Goal: Information Seeking & Learning: Learn about a topic

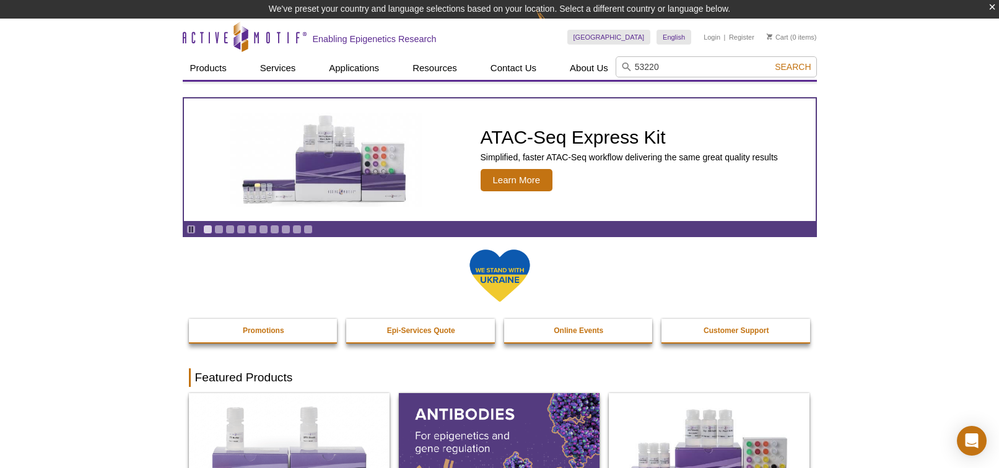
type input "53220"
click at [789, 69] on span "Search" at bounding box center [793, 67] width 36 height 10
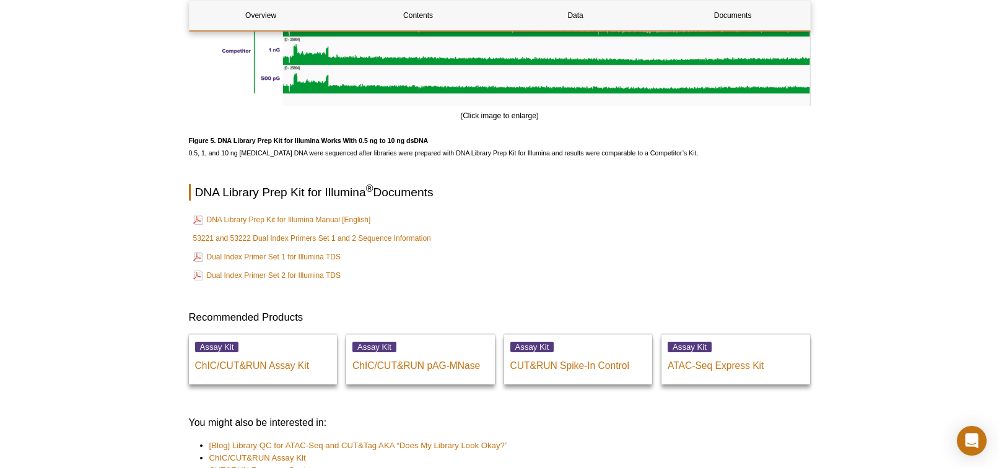
scroll to position [3200, 0]
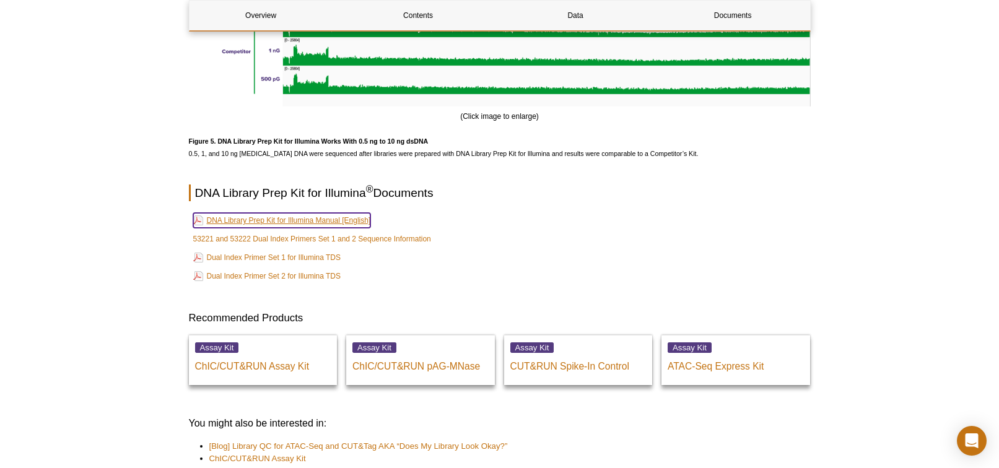
click at [336, 226] on link "DNA Library Prep Kit for Illumina Manual [English]" at bounding box center [282, 220] width 178 height 15
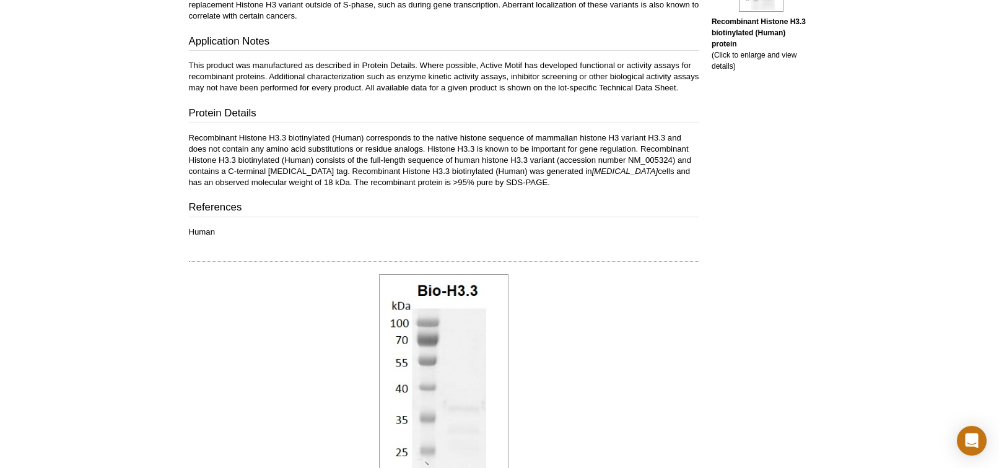
scroll to position [109, 0]
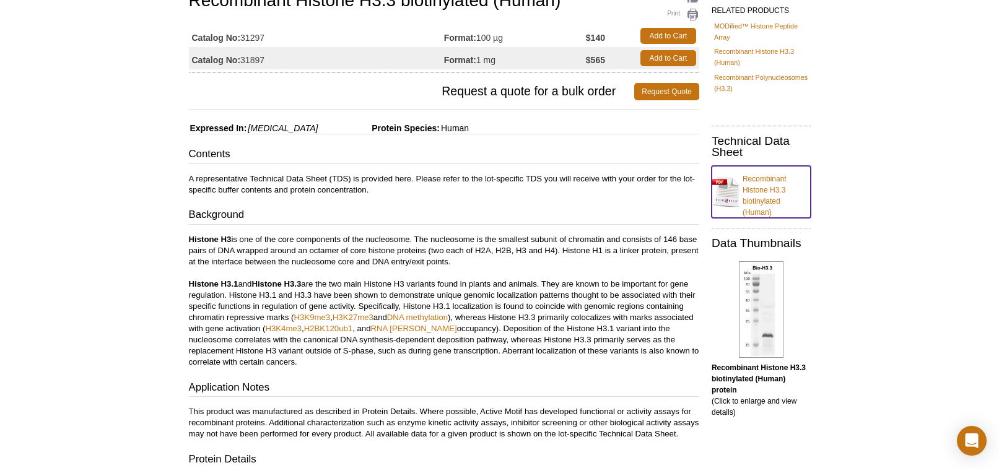
click at [768, 190] on link "Recombinant Histone H3.3 biotinylated (Human)" at bounding box center [761, 192] width 99 height 52
